Goal: Information Seeking & Learning: Learn about a topic

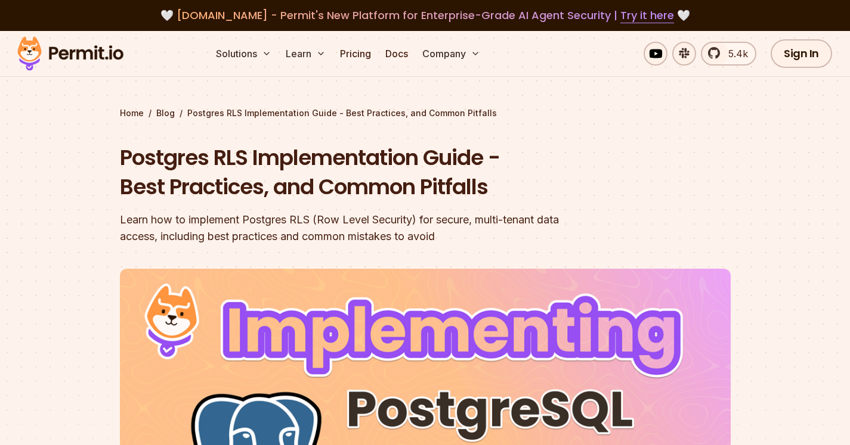
click at [100, 79] on section "Home / Blog / Postgres RLS Implementation Guide - Best Practices, and Common Pi…" at bounding box center [425, 368] width 850 height 674
click at [104, 58] on img at bounding box center [70, 53] width 117 height 41
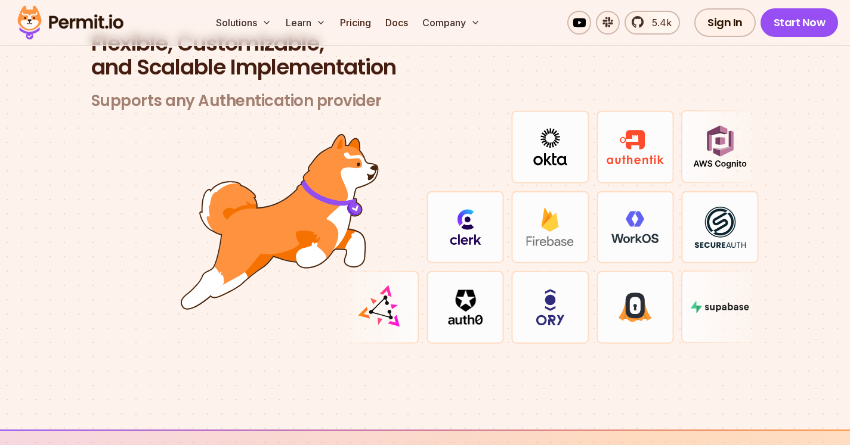
scroll to position [3499, 0]
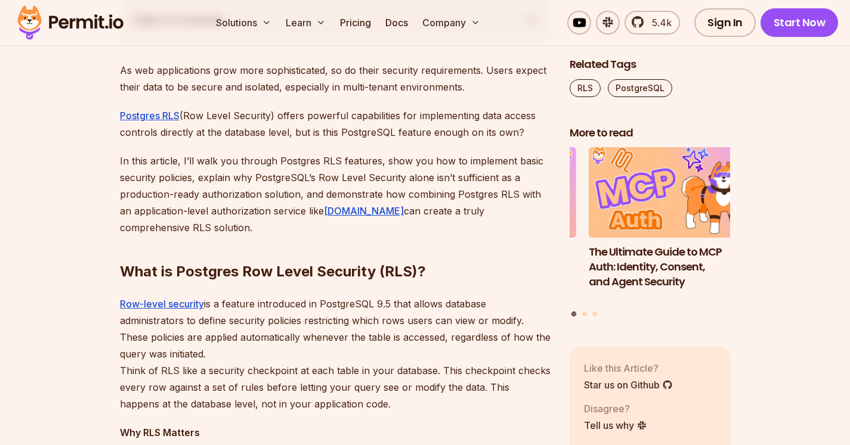
scroll to position [705, 0]
click at [346, 216] on p "In this article, I’ll walk you through Postgres RLS features, show you how to i…" at bounding box center [335, 193] width 431 height 83
click at [350, 212] on link "[DOMAIN_NAME]" at bounding box center [364, 211] width 80 height 12
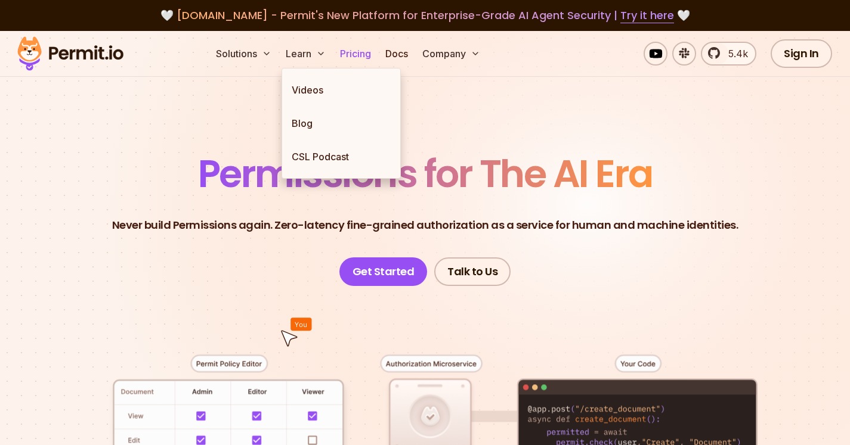
click at [361, 53] on link "Pricing" at bounding box center [355, 54] width 41 height 24
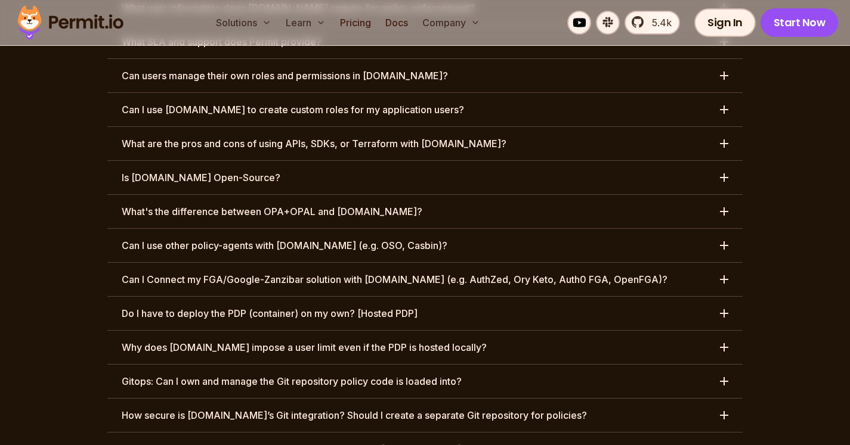
scroll to position [6280, 0]
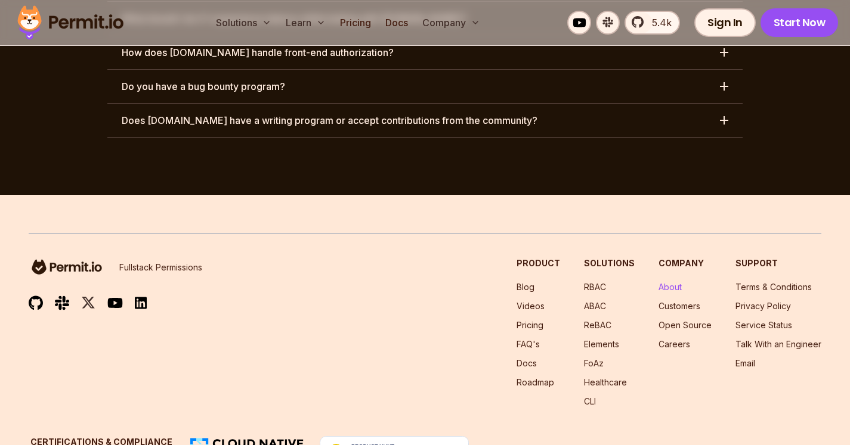
click at [673, 282] on link "About" at bounding box center [669, 287] width 23 height 10
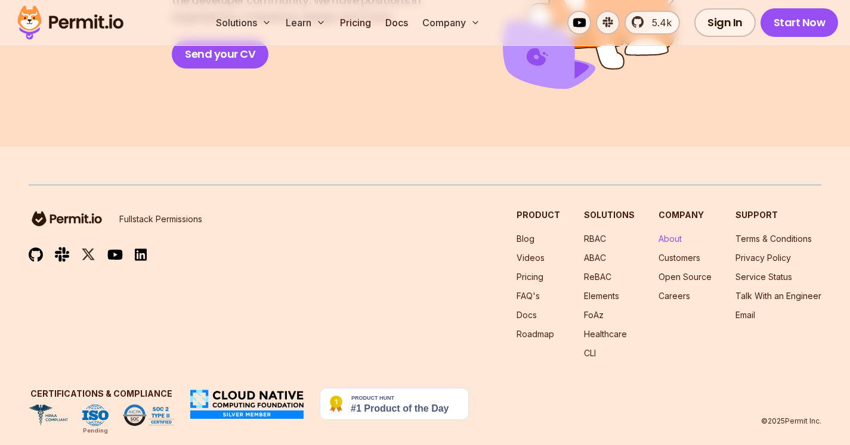
scroll to position [2224, 0]
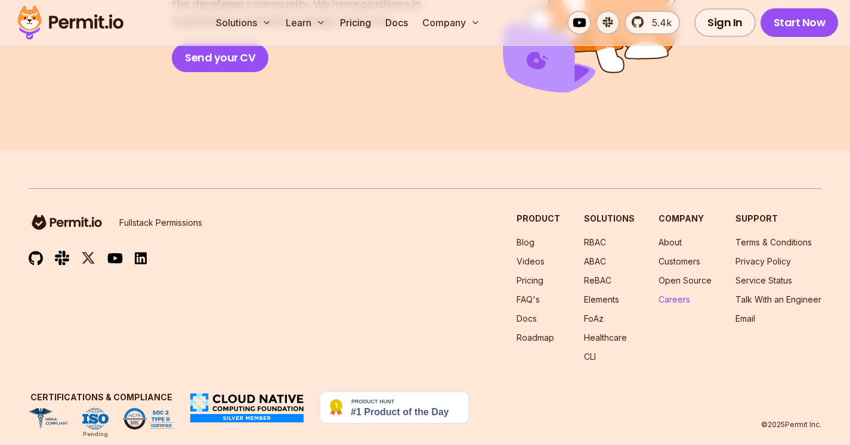
click at [675, 295] on link "Careers" at bounding box center [674, 300] width 32 height 10
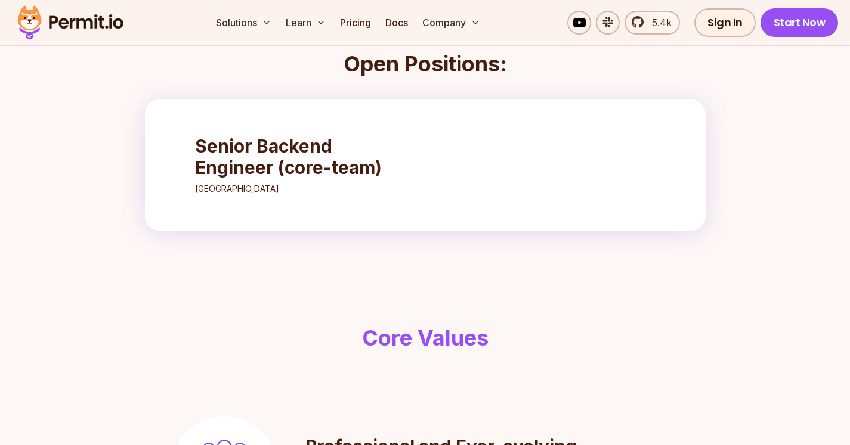
scroll to position [451, 0]
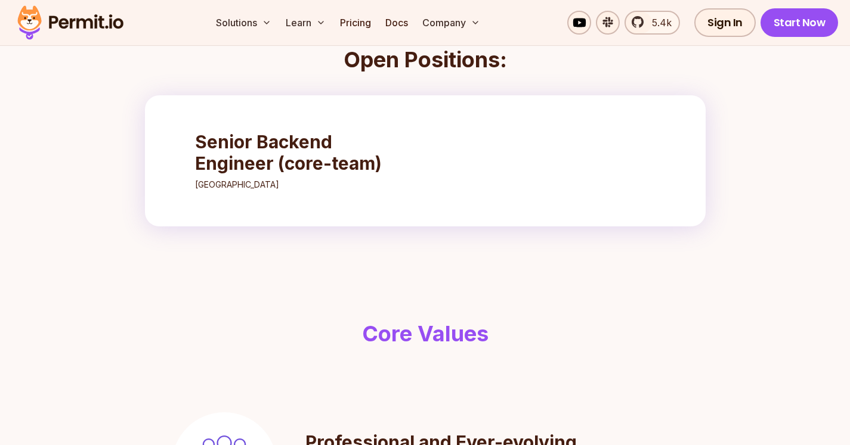
click at [324, 164] on h3 "Senior Backend Engineer (core-team)" at bounding box center [300, 152] width 211 height 43
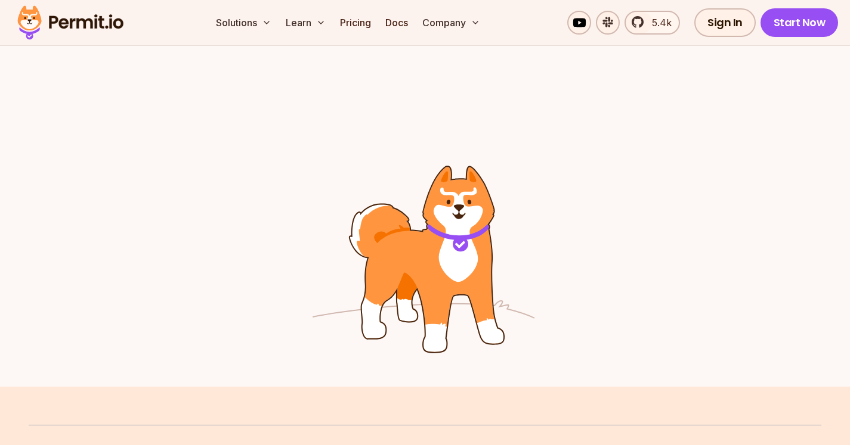
scroll to position [1753, 0]
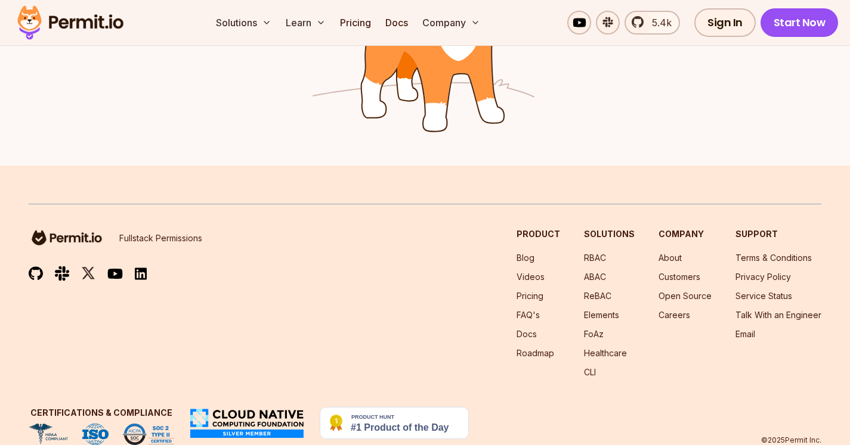
click at [680, 252] on ul "About Customers Open Source Careers" at bounding box center [684, 286] width 53 height 69
click at [676, 253] on link "About" at bounding box center [669, 258] width 23 height 10
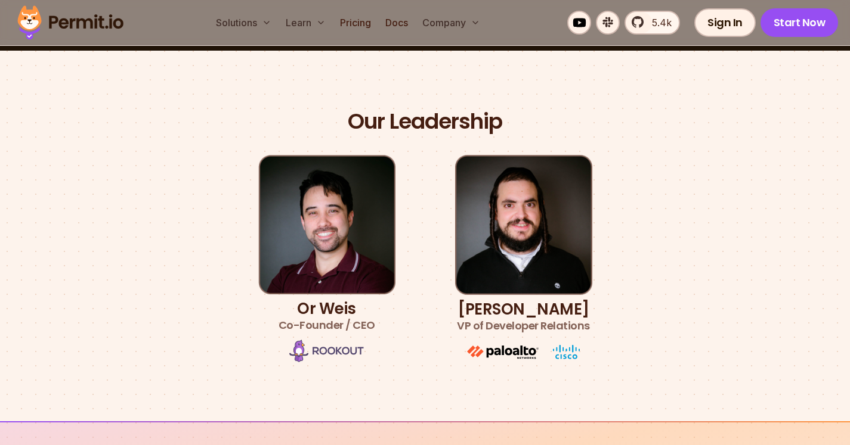
scroll to position [620, 0]
